Goal: Task Accomplishment & Management: Use online tool/utility

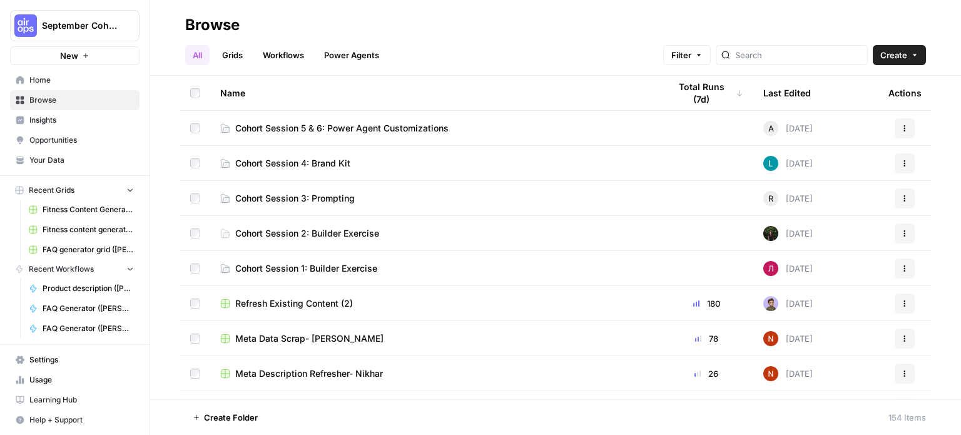
click at [306, 129] on span "Cohort Session 5 & 6: Power Agent Customizations" at bounding box center [341, 128] width 213 height 13
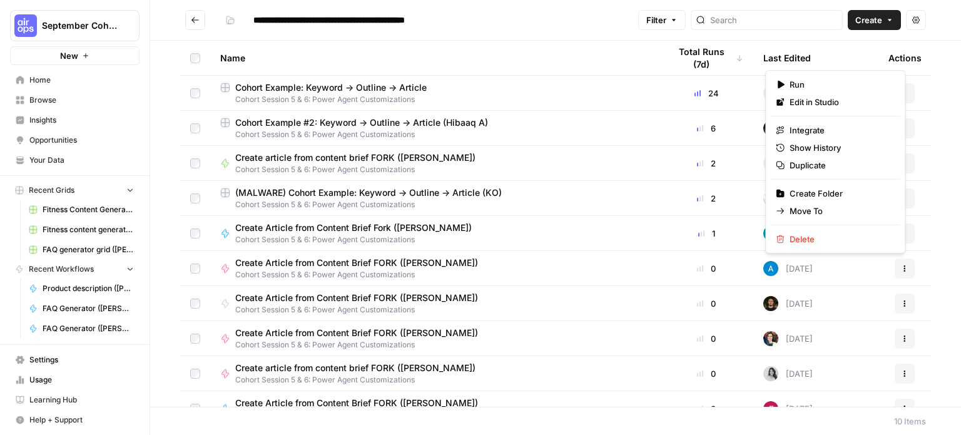
click at [898, 269] on button "Actions" at bounding box center [905, 268] width 20 height 20
click at [825, 94] on link "Edit in Studio" at bounding box center [835, 102] width 129 height 18
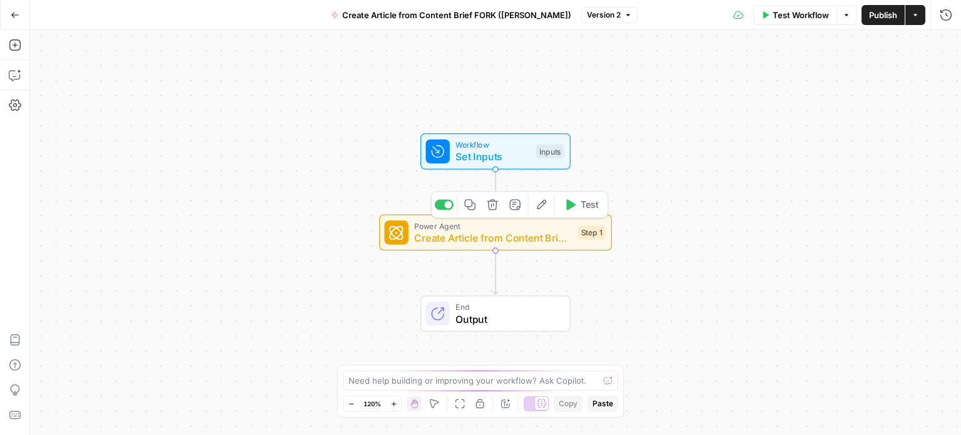
click at [535, 233] on span "Create Article from Content Brief - Fork (2)" at bounding box center [493, 237] width 158 height 15
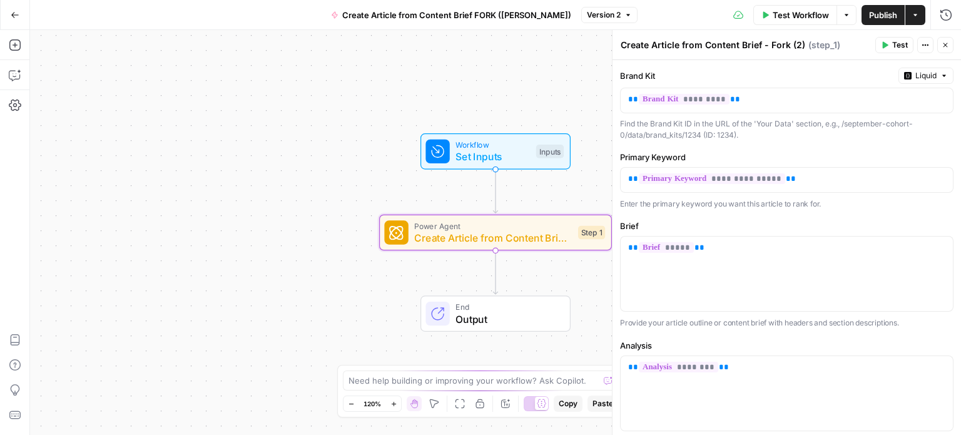
scroll to position [100, 0]
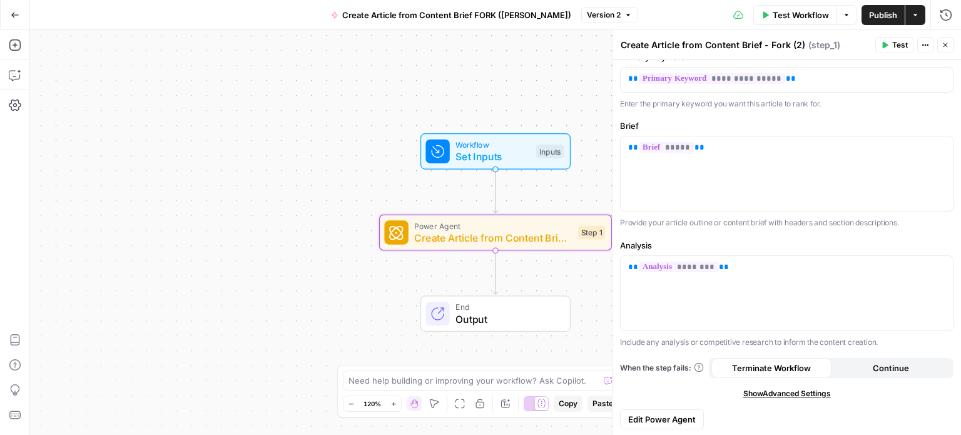
click at [689, 413] on span "Edit Power Agent" at bounding box center [662, 419] width 68 height 13
